Goal: Information Seeking & Learning: Learn about a topic

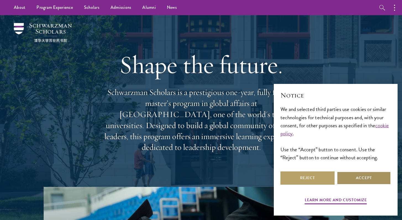
click at [363, 176] on button "Accept" at bounding box center [364, 178] width 54 height 13
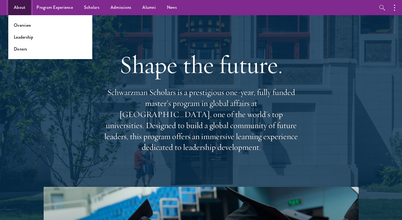
click at [20, 8] on link "About" at bounding box center [19, 7] width 23 height 15
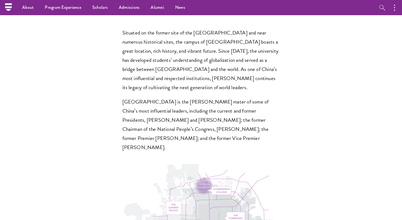
scroll to position [1627, 0]
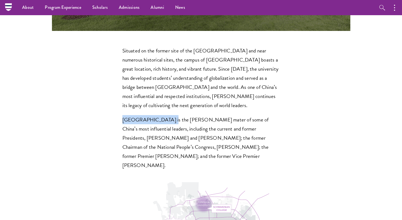
drag, startPoint x: 128, startPoint y: 67, endPoint x: 162, endPoint y: 68, distance: 34.6
click at [162, 68] on section "Situated on the former site of the Qing Dynasty imperial gardens and near numer…" at bounding box center [201, 172] width 402 height 252
copy p "[GEOGRAPHIC_DATA]"
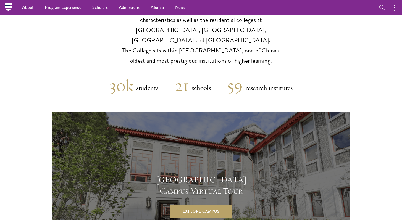
scroll to position [1557, 0]
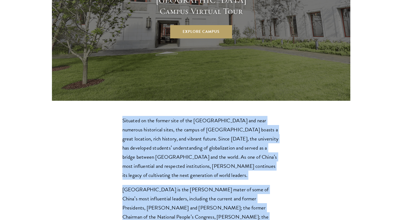
drag, startPoint x: 123, startPoint y: 68, endPoint x: 188, endPoint y: 175, distance: 125.3
click at [188, 175] on div "Situated on the former site of the Qing Dynasty imperial gardens and near numer…" at bounding box center [202, 178] width 158 height 124
copy div "Situated on the former site of the Qing Dynasty imperial gardens and near numer…"
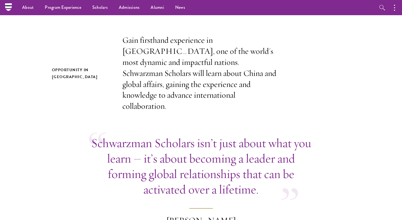
scroll to position [136, 0]
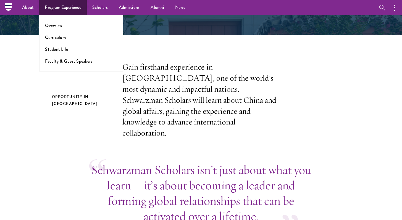
click at [72, 8] on link "Program Experience" at bounding box center [63, 7] width 48 height 15
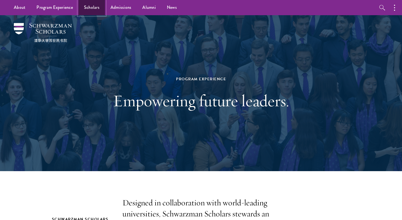
click at [96, 8] on link "Scholars" at bounding box center [92, 7] width 27 height 15
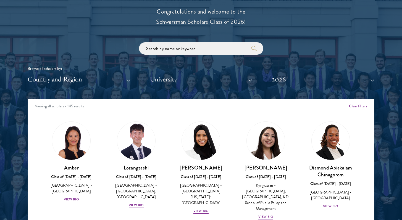
scroll to position [636, 0]
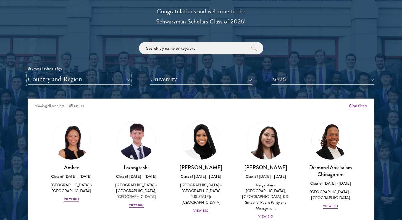
click at [128, 79] on button "Country and Region" at bounding box center [79, 79] width 103 height 11
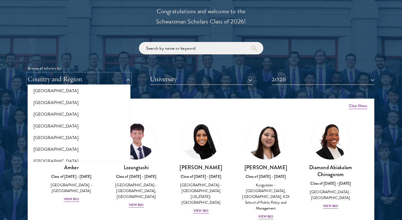
scroll to position [122, 0]
click at [41, 126] on button "[GEOGRAPHIC_DATA]" at bounding box center [79, 126] width 100 height 12
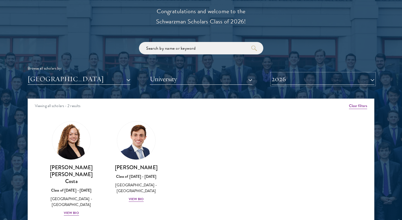
click at [371, 81] on button "2026" at bounding box center [323, 79] width 103 height 11
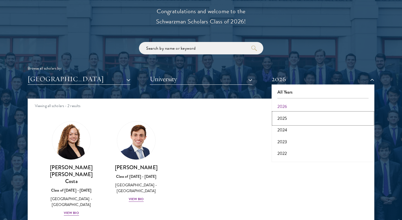
click at [284, 121] on button "2025" at bounding box center [324, 119] width 100 height 12
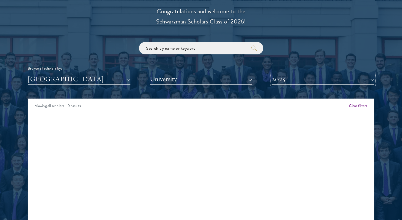
click at [374, 80] on button "2025" at bounding box center [323, 79] width 103 height 11
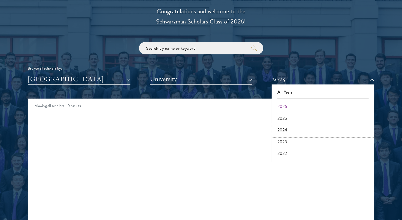
click at [284, 129] on button "2024" at bounding box center [324, 130] width 100 height 12
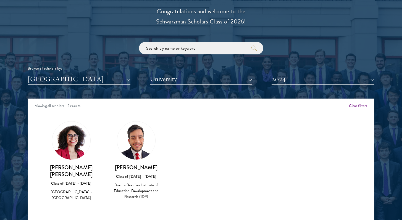
drag, startPoint x: 46, startPoint y: 168, endPoint x: 94, endPoint y: 176, distance: 48.7
click at [94, 176] on h3 "Dimitria Giovanna Costa Ferreira" at bounding box center [72, 171] width 54 height 14
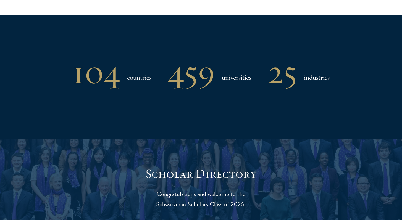
scroll to position [639, 0]
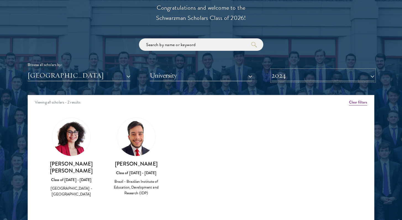
click at [373, 76] on button "2024" at bounding box center [323, 75] width 103 height 11
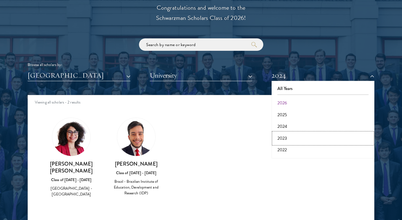
click at [284, 139] on button "2023" at bounding box center [324, 139] width 100 height 12
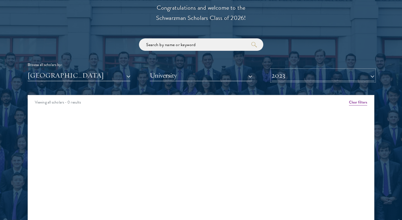
click at [371, 76] on button "2023" at bounding box center [323, 75] width 103 height 11
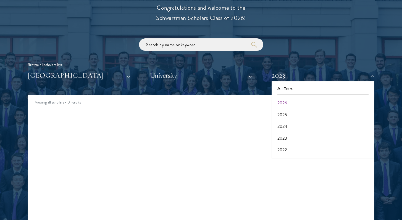
click at [283, 150] on button "2022" at bounding box center [324, 150] width 100 height 12
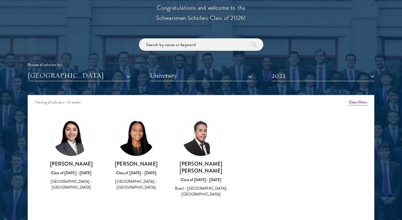
drag, startPoint x: 89, startPoint y: 164, endPoint x: 51, endPoint y: 164, distance: 37.3
click at [51, 164] on h3 "Susana Machado" at bounding box center [72, 164] width 54 height 7
copy h3 "Susana Machado"
drag, startPoint x: 124, startPoint y: 163, endPoint x: 152, endPoint y: 161, distance: 28.6
click at [152, 161] on h3 "Eduarda Silva" at bounding box center [137, 164] width 54 height 7
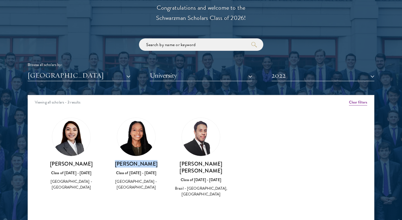
copy h3 "Eduarda Silva"
drag, startPoint x: 184, startPoint y: 163, endPoint x: 221, endPoint y: 162, distance: 37.6
click at [221, 162] on h3 "Igor Patrick Silva" at bounding box center [201, 168] width 54 height 14
copy h3 "Igor Patrick Silva"
click at [373, 76] on button "2022" at bounding box center [323, 75] width 103 height 11
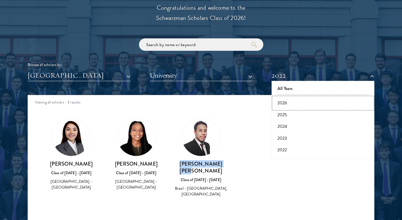
click at [279, 103] on button "2026" at bounding box center [324, 103] width 100 height 12
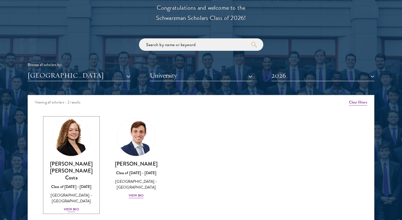
click at [74, 207] on div "View Bio" at bounding box center [71, 209] width 15 height 5
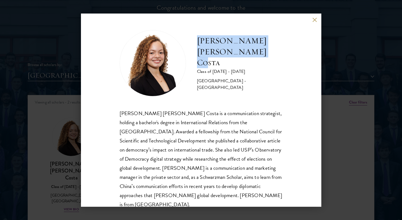
drag, startPoint x: 198, startPoint y: 50, endPoint x: 258, endPoint y: 60, distance: 60.3
click at [258, 60] on h2 "Maria Gabriella Oliveira Costa" at bounding box center [240, 51] width 86 height 33
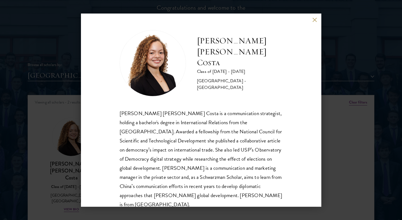
click at [355, 37] on div "Maria Gabriella Oliveira Costa Class of 2025 - 2026 Brazil - Universidade de Sã…" at bounding box center [201, 110] width 402 height 220
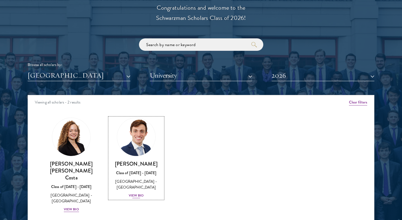
click at [141, 167] on h3 "Eduardo Vasconcelos Goyanna Filho" at bounding box center [137, 164] width 54 height 7
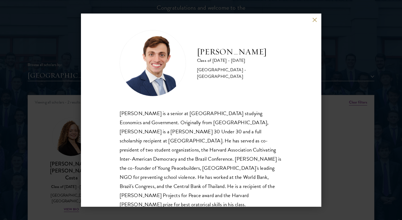
click at [315, 20] on button at bounding box center [315, 20] width 5 height 5
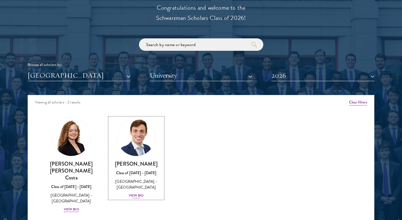
click at [135, 195] on div "View Bio" at bounding box center [136, 195] width 15 height 5
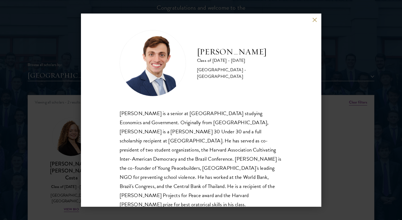
click at [347, 47] on div "Eduardo Vasconcelos Goyanna Filho Class of 2025 - 2026 Brazil - Harvard Univers…" at bounding box center [201, 110] width 402 height 220
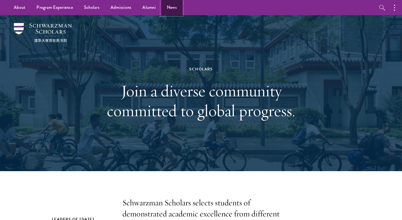
click at [172, 8] on link "News" at bounding box center [172, 7] width 21 height 15
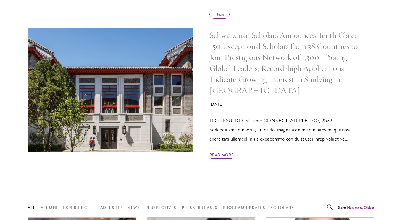
scroll to position [280, 0]
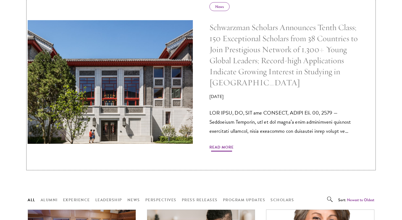
click at [220, 147] on span "Read More" at bounding box center [222, 148] width 24 height 9
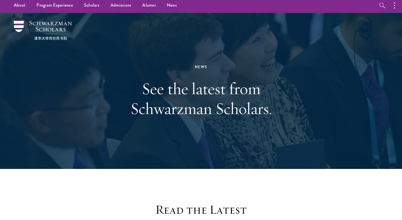
scroll to position [0, 0]
